Goal: Information Seeking & Learning: Learn about a topic

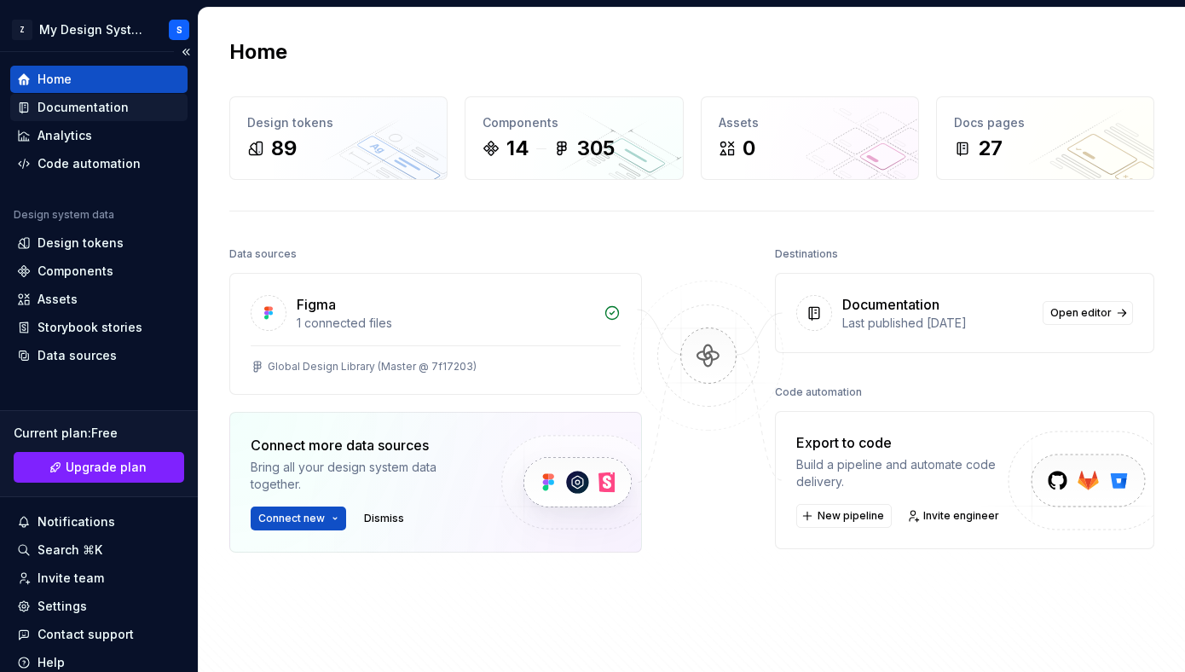
click at [101, 103] on div "Documentation" at bounding box center [83, 107] width 91 height 17
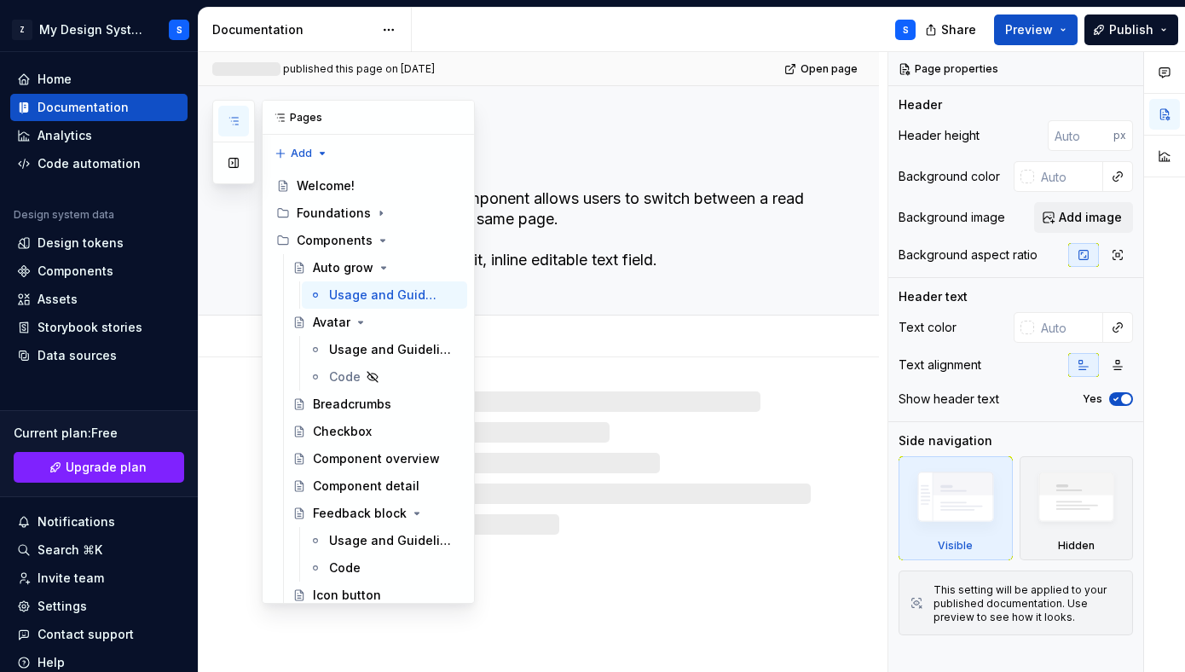
click at [238, 114] on icon "button" at bounding box center [234, 121] width 14 height 14
click at [368, 210] on div "Foundations" at bounding box center [379, 213] width 164 height 24
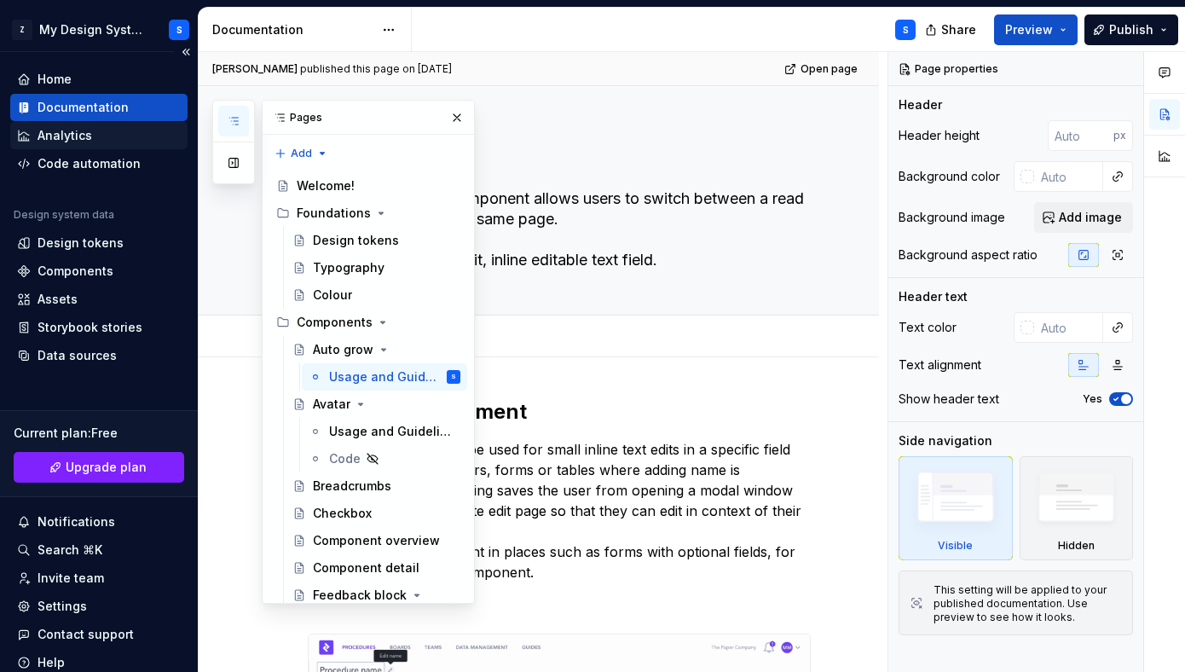
click at [88, 133] on div "Analytics" at bounding box center [65, 135] width 55 height 17
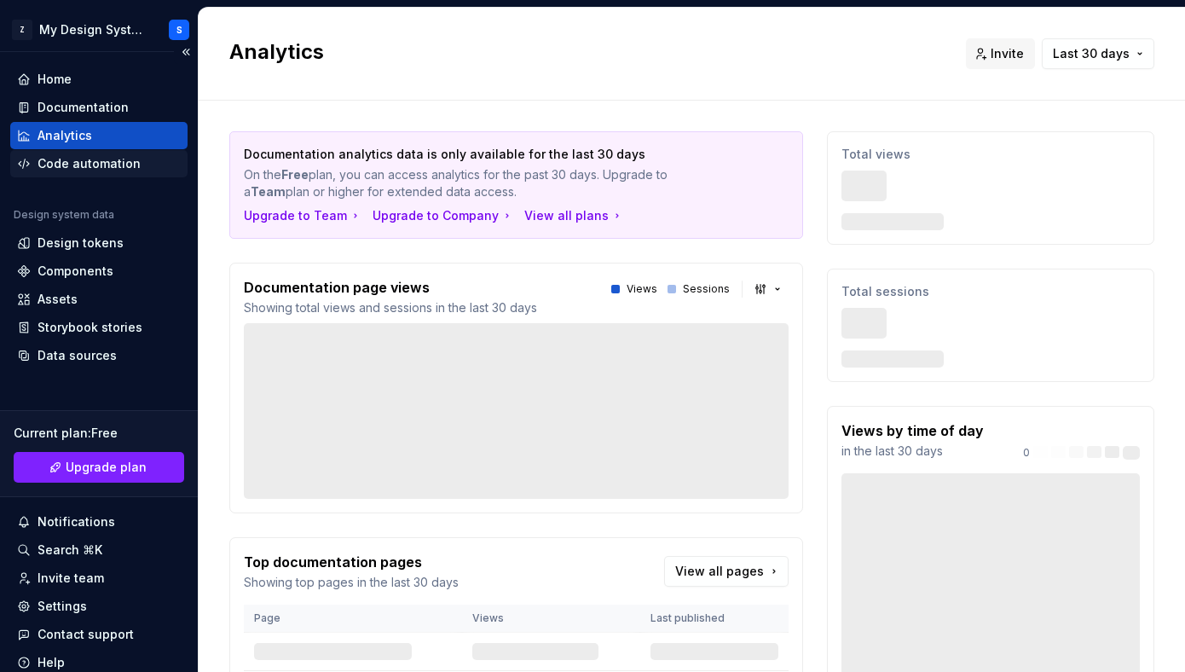
click at [102, 161] on div "Code automation" at bounding box center [89, 163] width 103 height 17
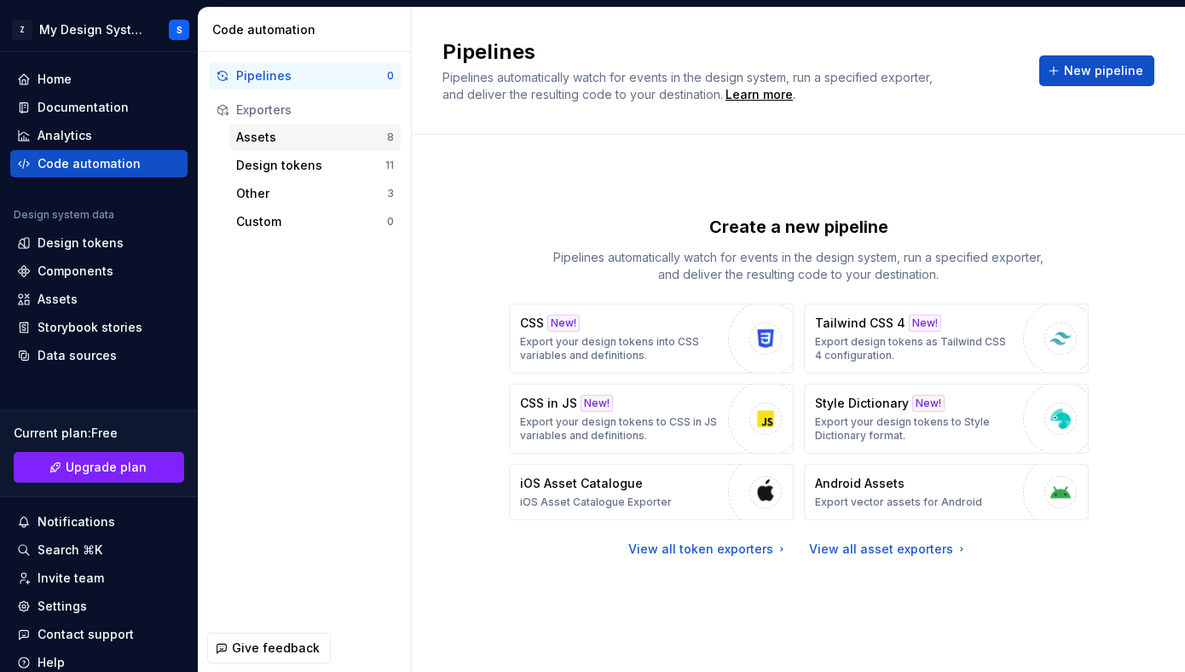
click at [342, 146] on div "Assets 8" at bounding box center [314, 137] width 171 height 27
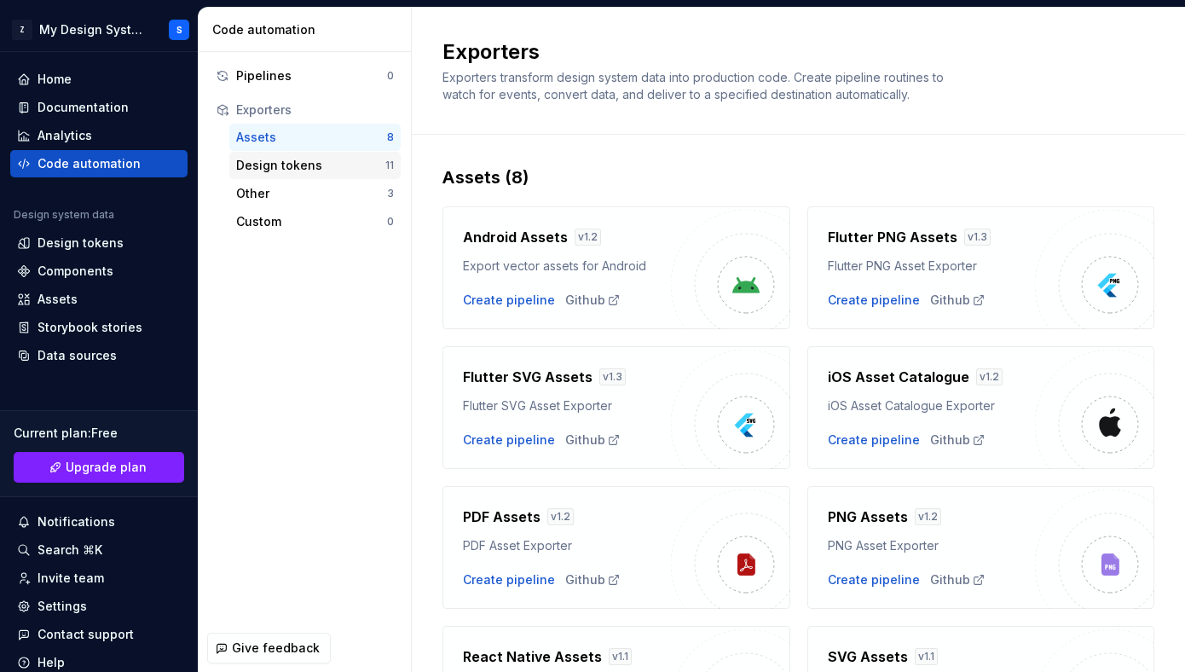
click at [304, 175] on div "Design tokens 11" at bounding box center [314, 165] width 171 height 27
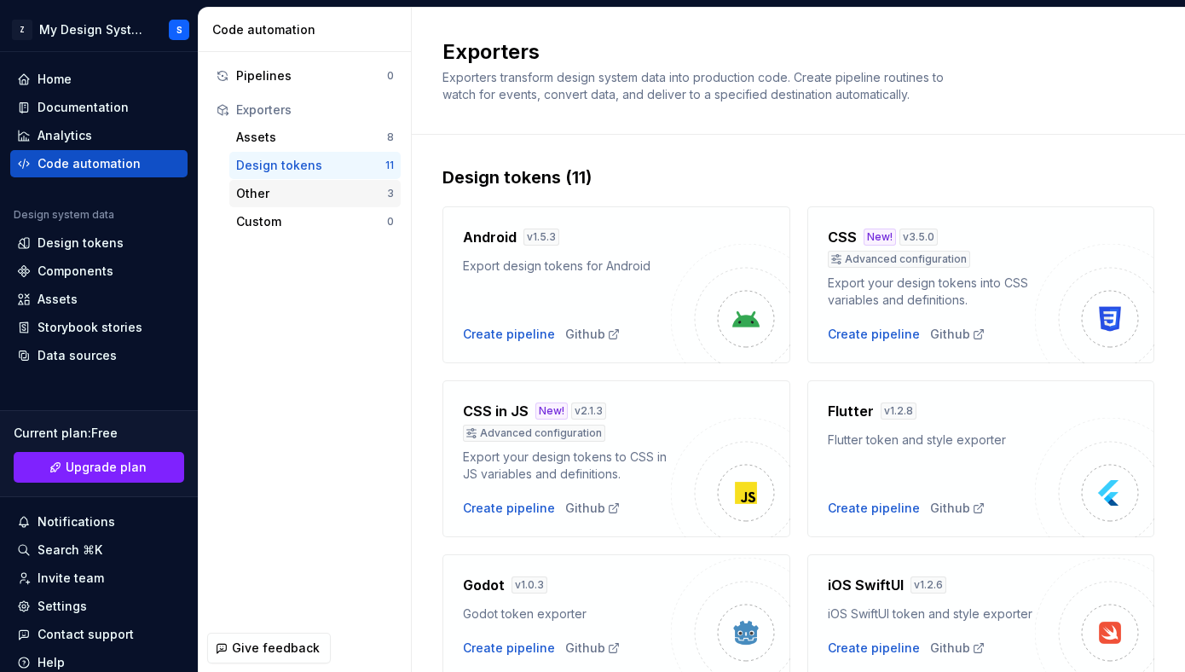
click at [293, 200] on div "Other" at bounding box center [311, 193] width 151 height 17
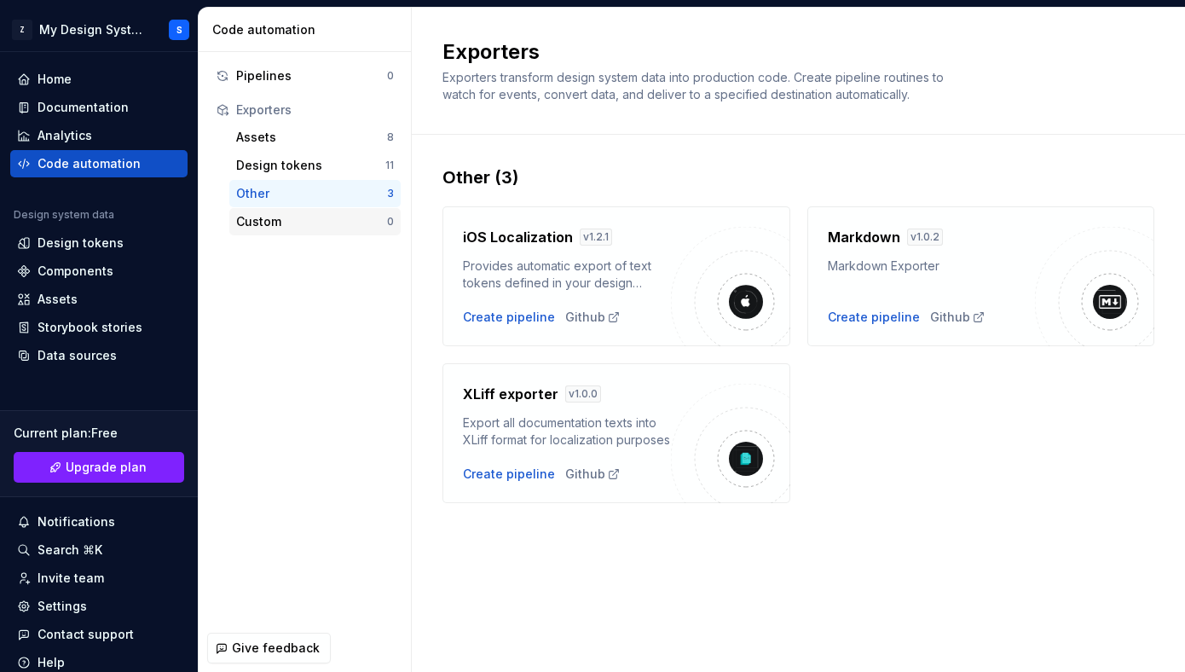
click at [294, 223] on div "Custom" at bounding box center [311, 221] width 151 height 17
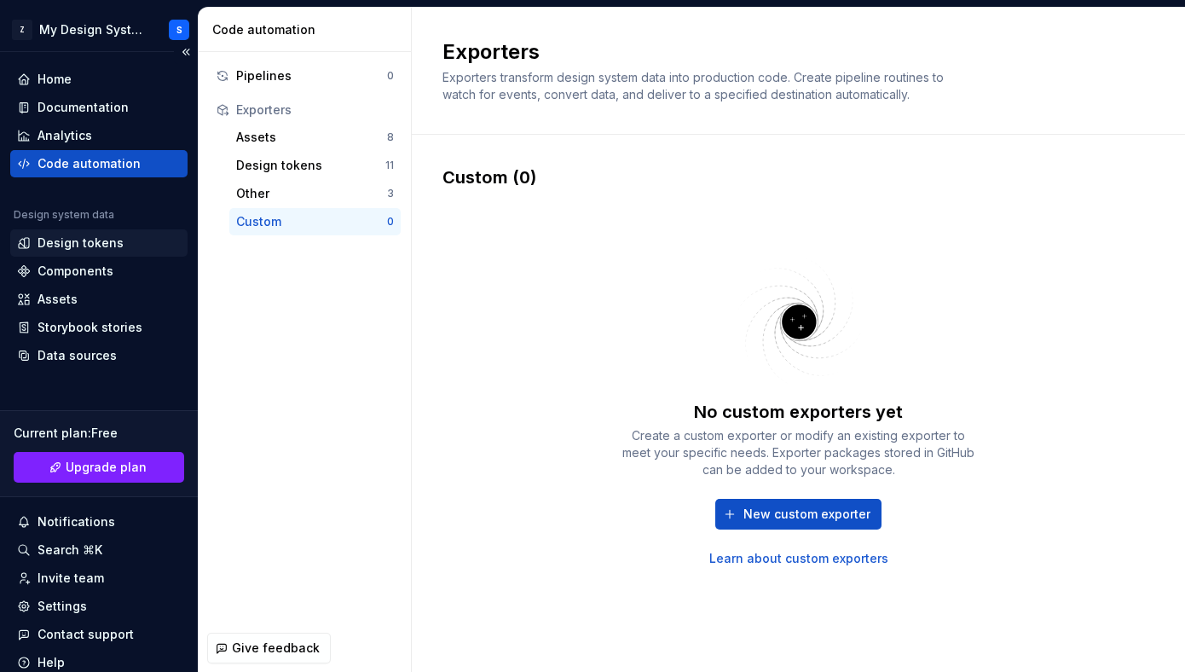
click at [86, 239] on div "Design tokens" at bounding box center [81, 243] width 86 height 17
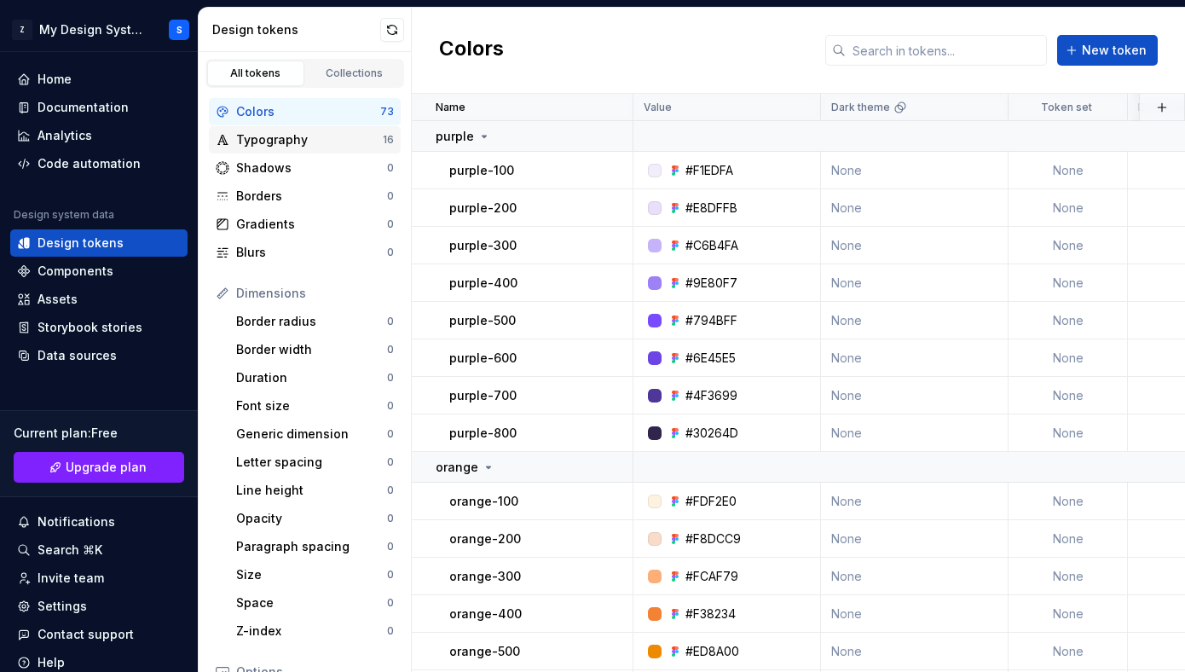
click at [327, 144] on div "Typography" at bounding box center [309, 139] width 147 height 17
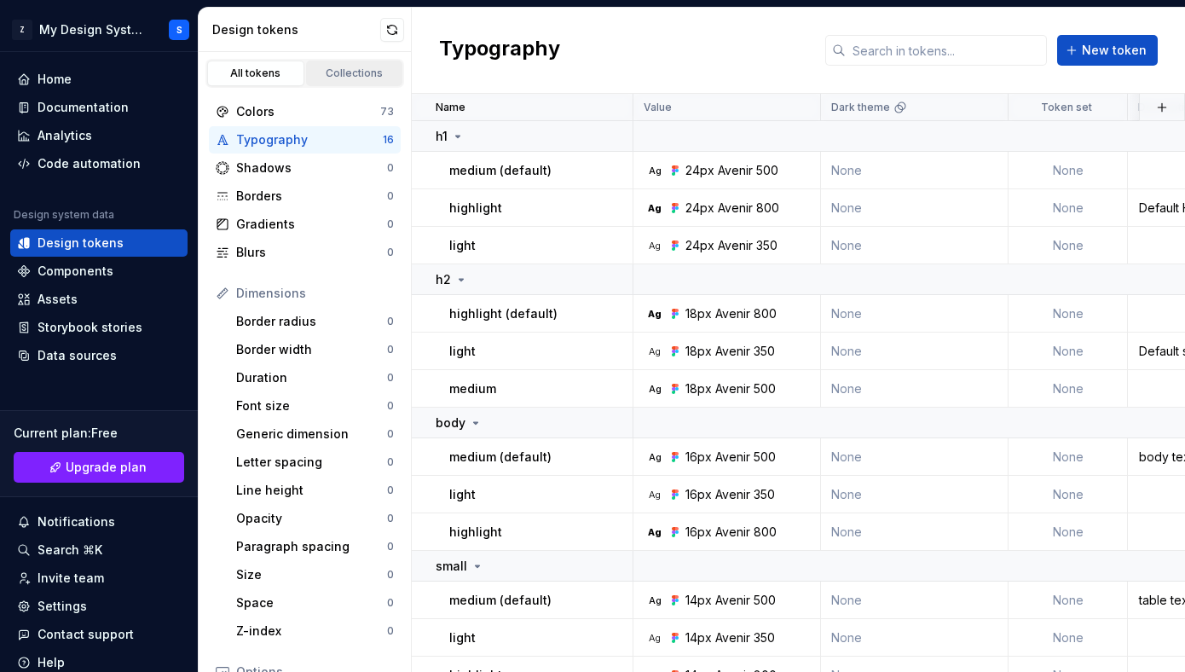
click at [321, 78] on div "Collections" at bounding box center [354, 74] width 85 height 14
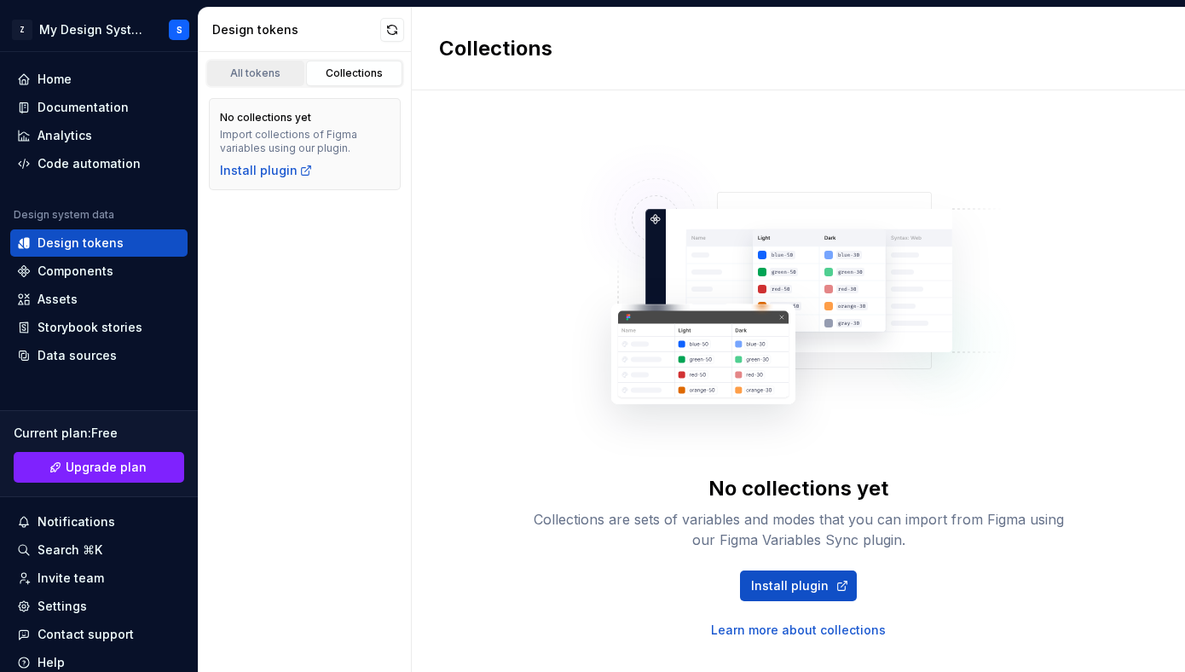
click at [277, 79] on div "All tokens" at bounding box center [255, 74] width 85 height 14
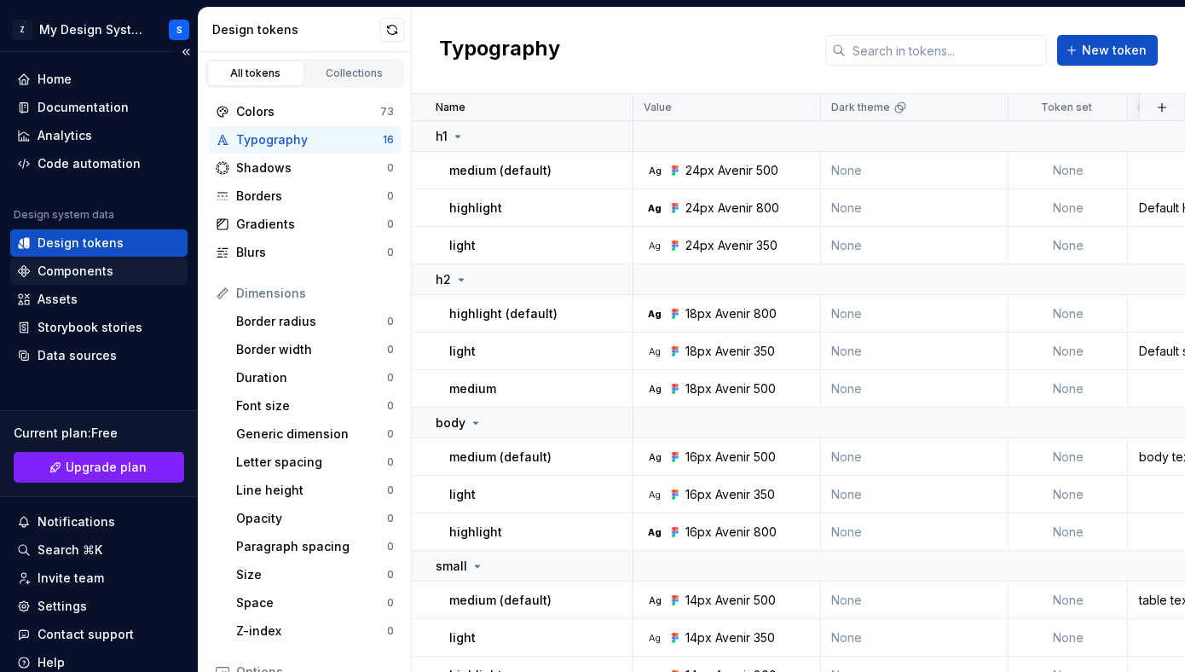
click at [106, 267] on div "Components" at bounding box center [76, 271] width 76 height 17
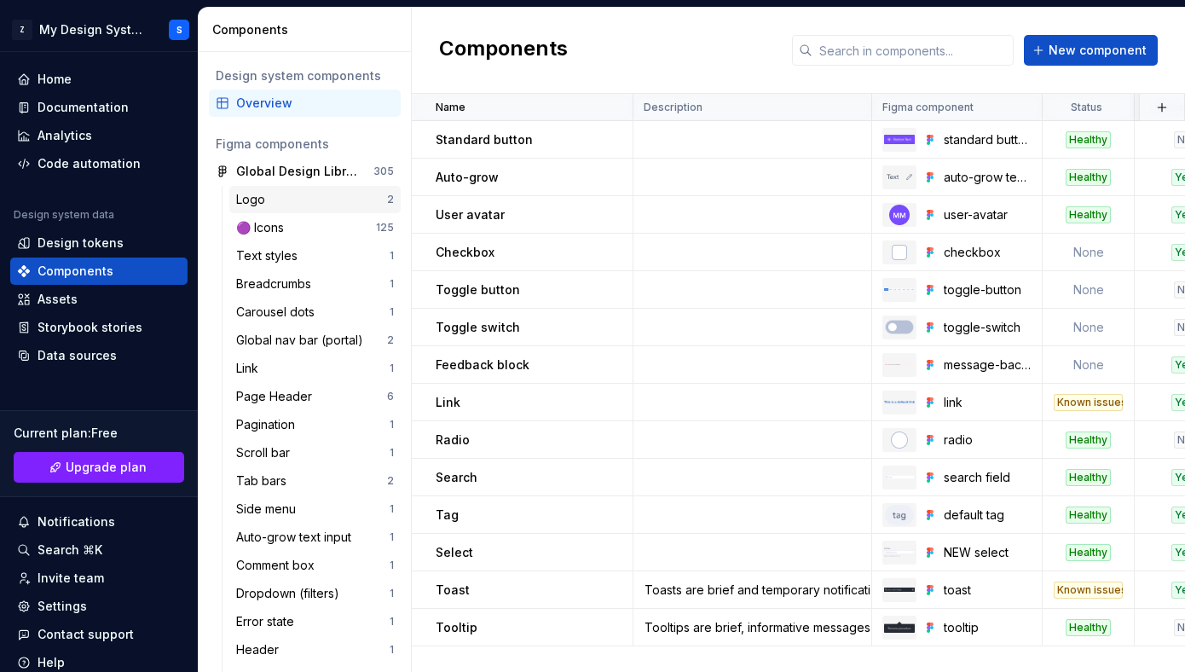
click at [282, 207] on div "Logo" at bounding box center [311, 199] width 151 height 17
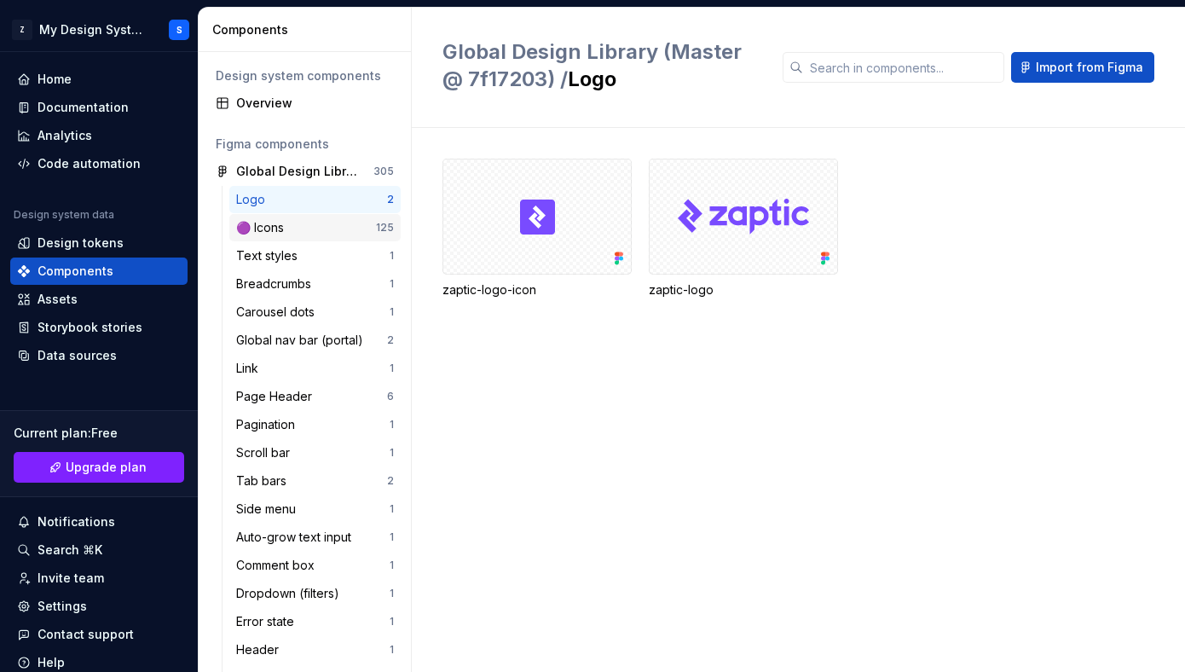
click at [287, 229] on div "🟣 Icons" at bounding box center [263, 227] width 55 height 17
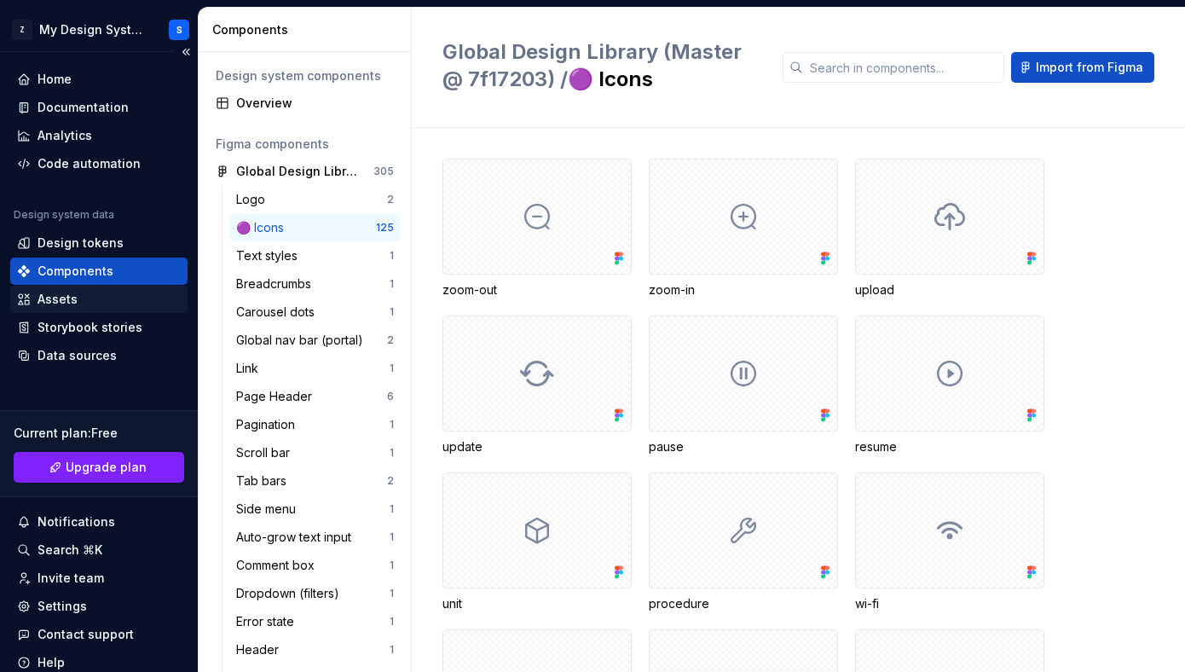
click at [99, 295] on div "Assets" at bounding box center [99, 299] width 164 height 17
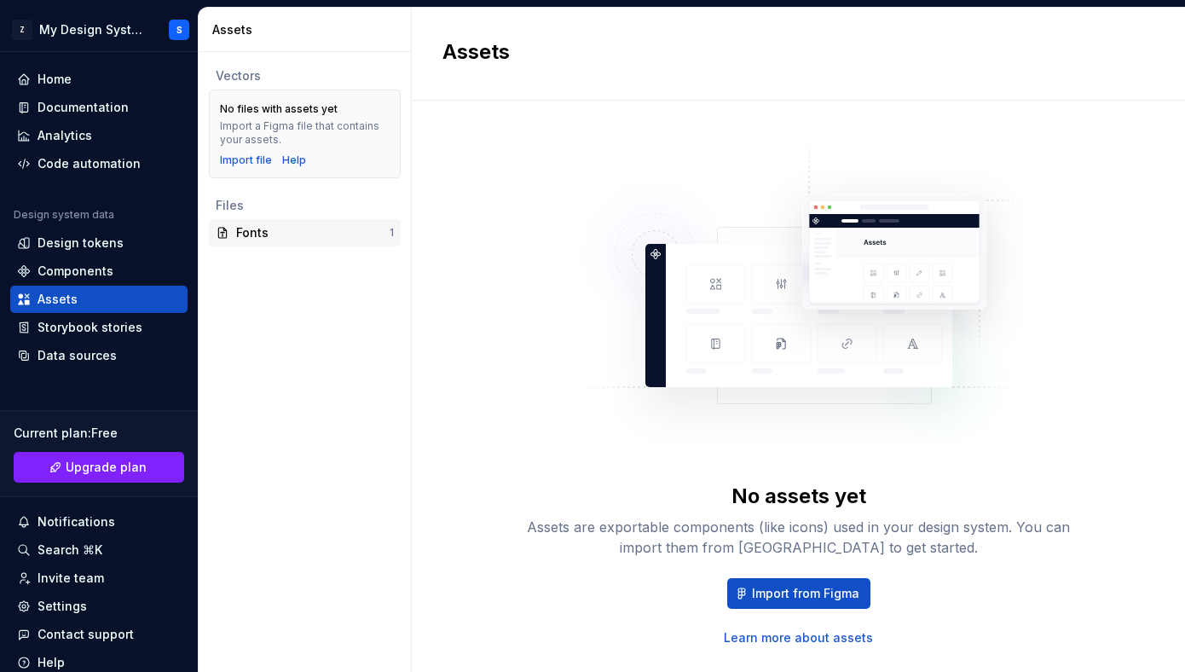
click at [289, 233] on div "Fonts" at bounding box center [313, 232] width 154 height 17
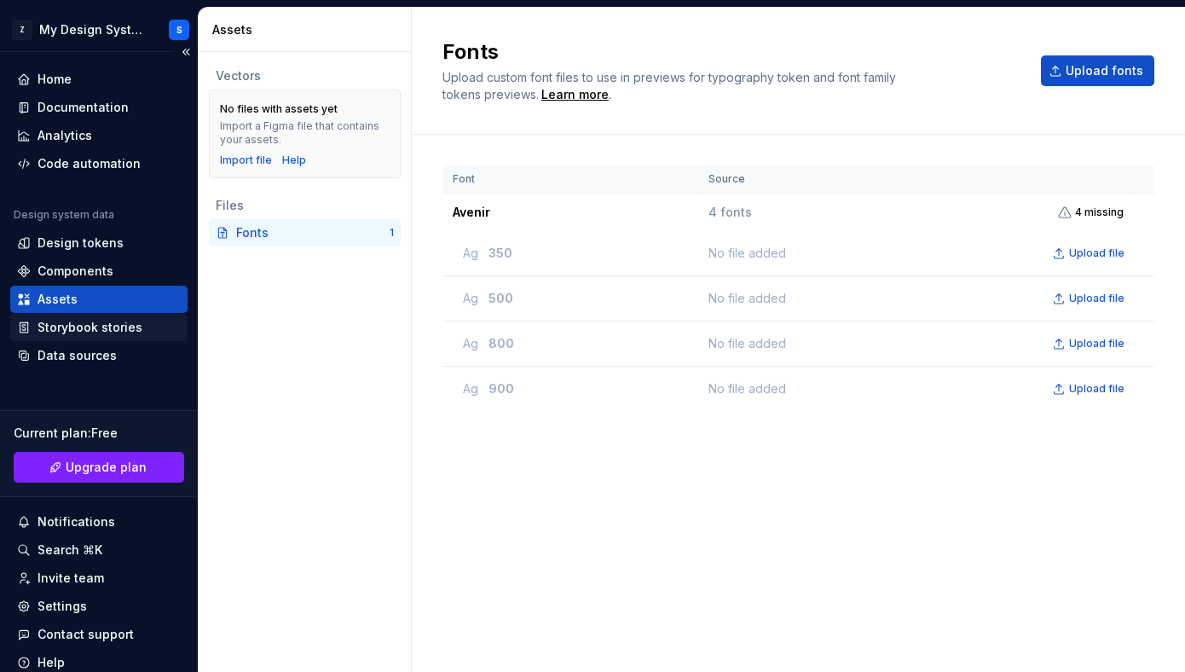
click at [96, 332] on div "Storybook stories" at bounding box center [90, 327] width 105 height 17
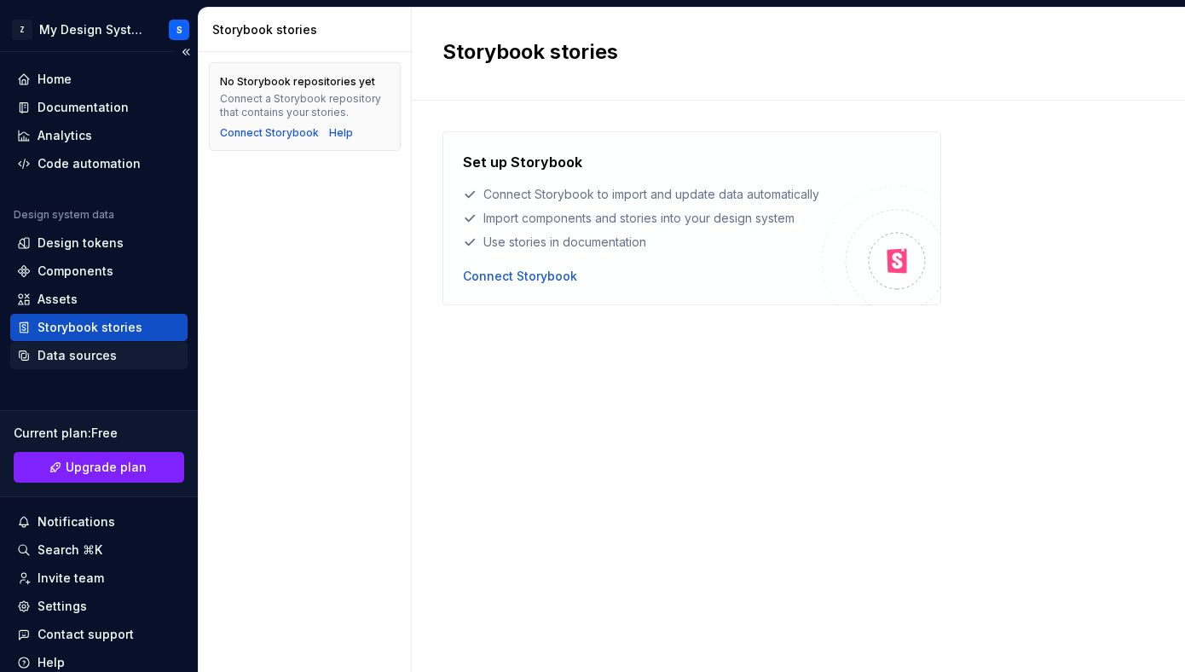
click at [91, 351] on div "Data sources" at bounding box center [77, 355] width 79 height 17
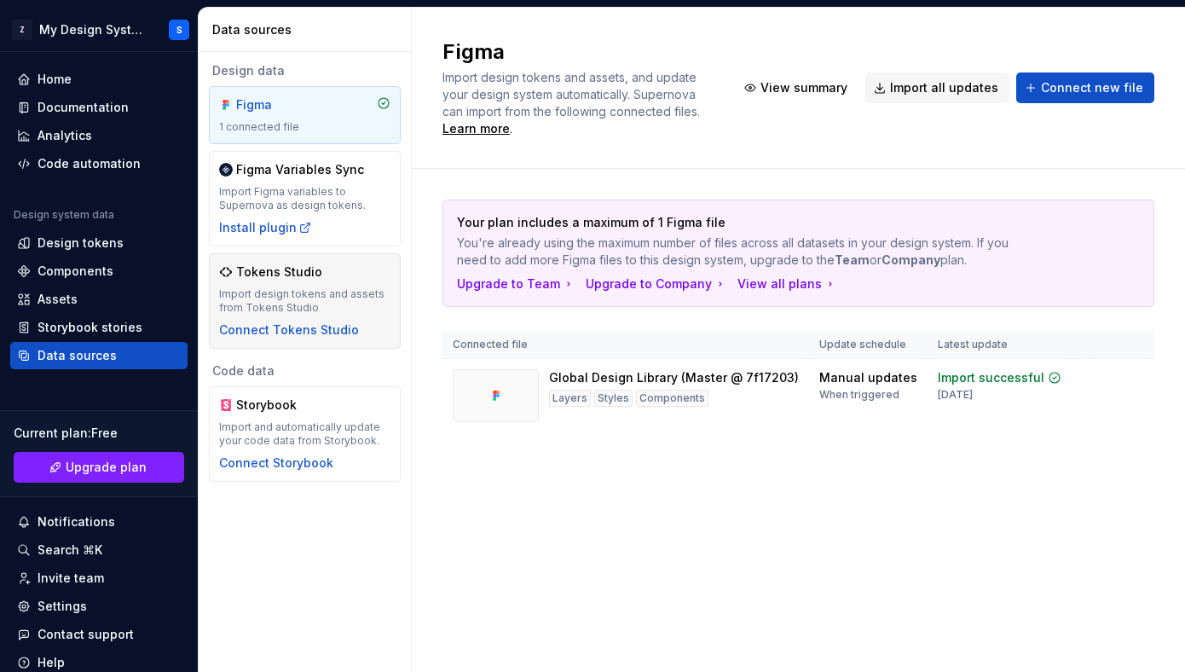
click at [275, 291] on div "Import design tokens and assets from Tokens Studio" at bounding box center [304, 300] width 171 height 27
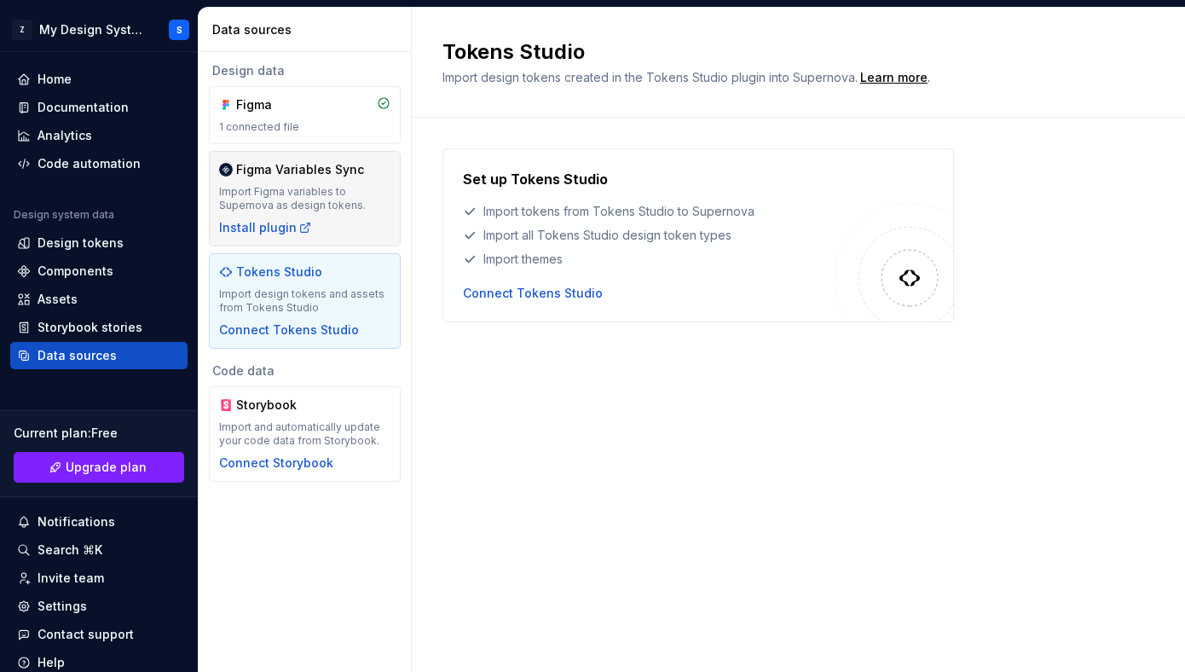
click at [357, 200] on div "Import Figma variables to Supernova as design tokens." at bounding box center [304, 198] width 171 height 27
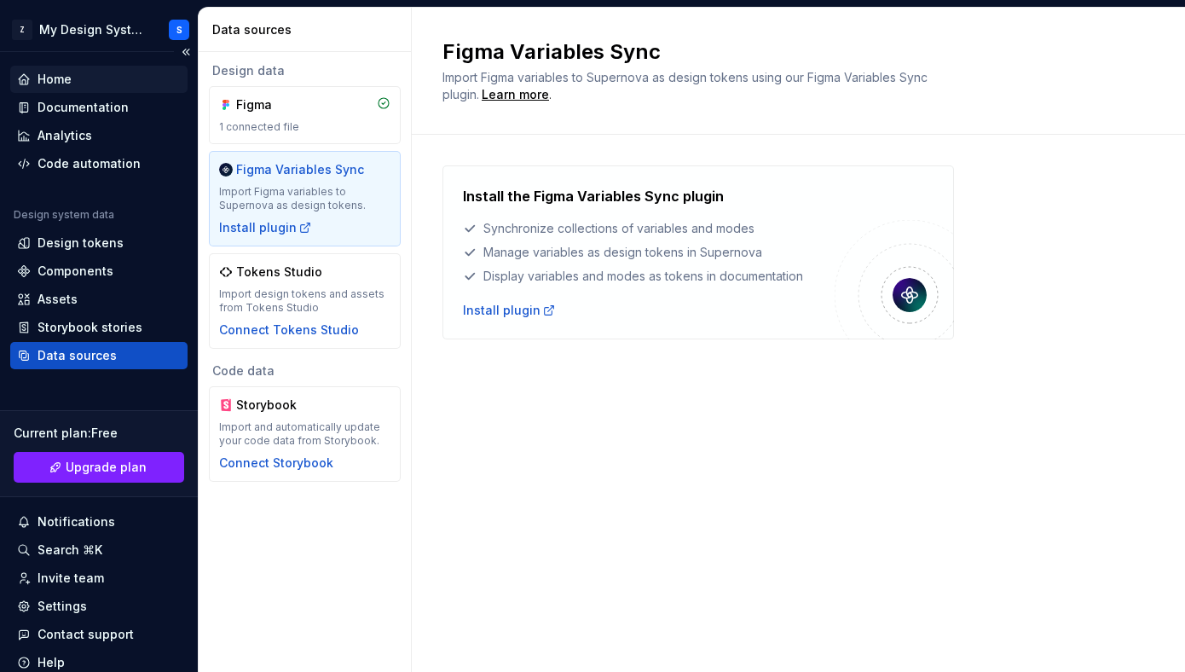
click at [113, 71] on div "Home" at bounding box center [99, 79] width 164 height 17
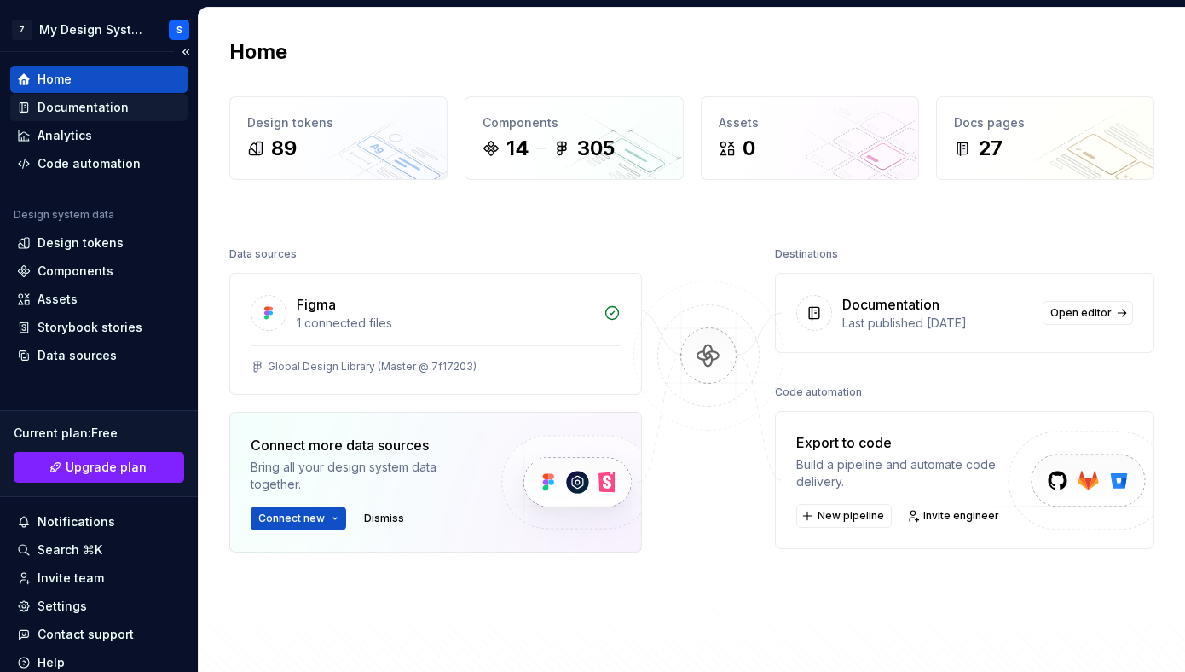
click at [111, 112] on div "Documentation" at bounding box center [83, 107] width 91 height 17
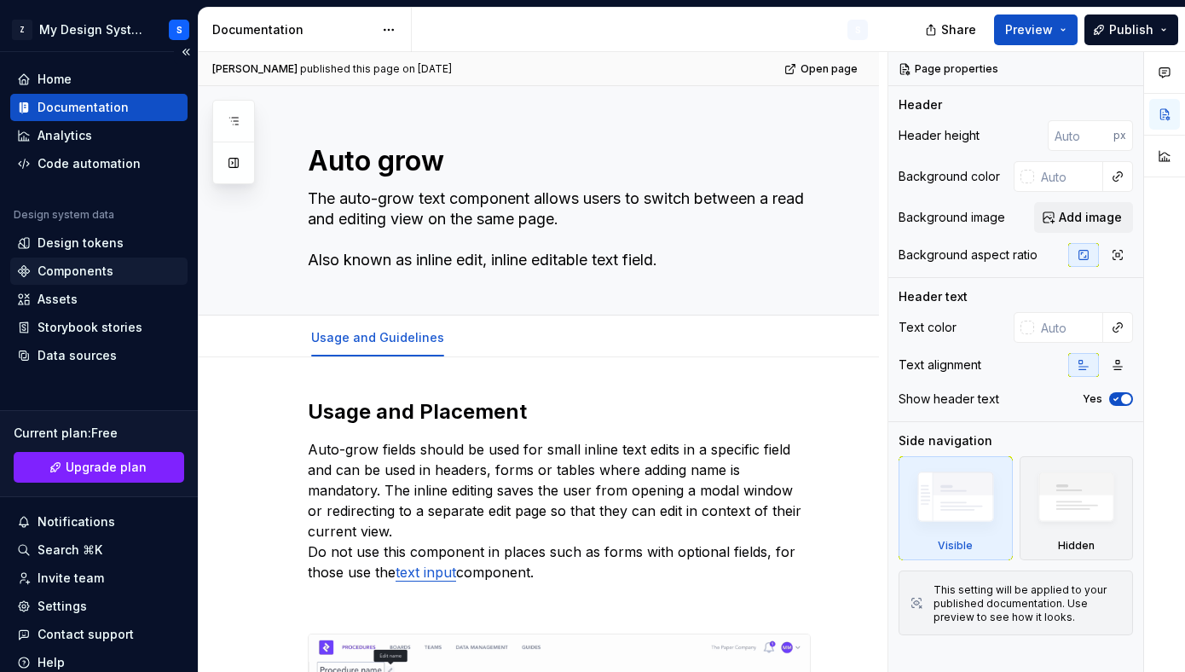
type textarea "*"
